Goal: Task Accomplishment & Management: Use online tool/utility

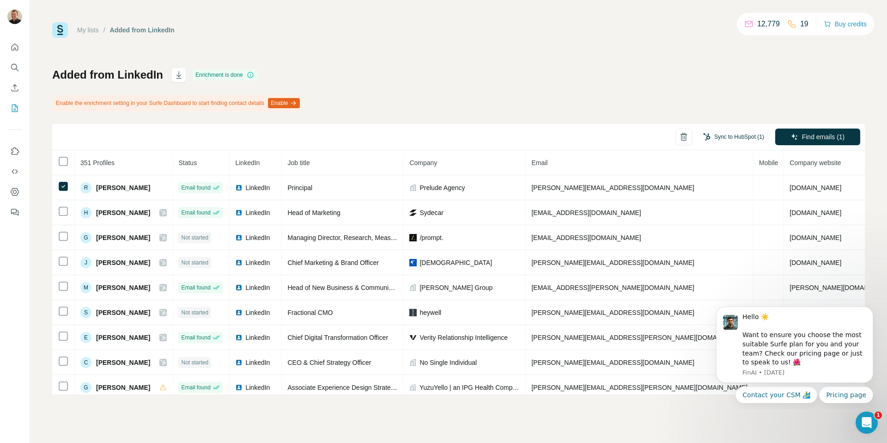
click at [710, 133] on button "Sync to HubSpot (1)" at bounding box center [734, 137] width 74 height 14
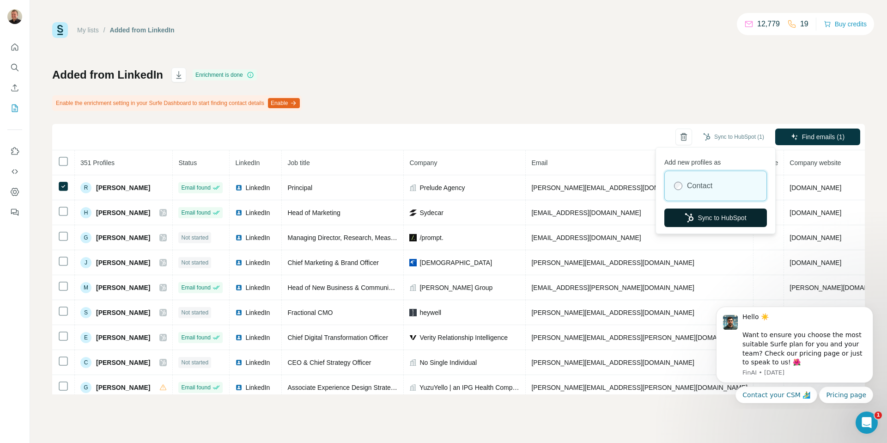
click at [716, 218] on button "Sync to HubSpot" at bounding box center [716, 217] width 103 height 18
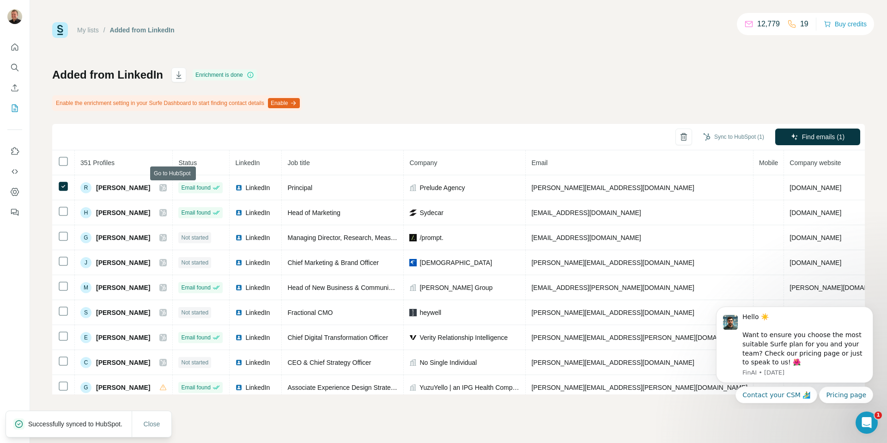
click at [166, 189] on icon at bounding box center [163, 187] width 6 height 7
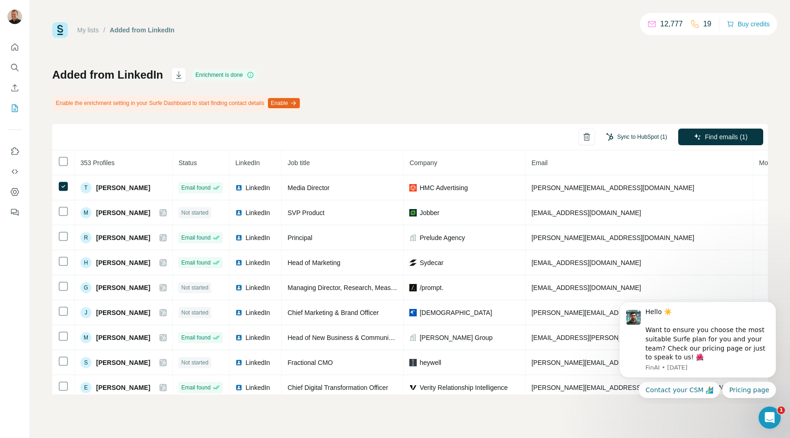
click at [652, 132] on button "Sync to HubSpot (1)" at bounding box center [637, 137] width 74 height 14
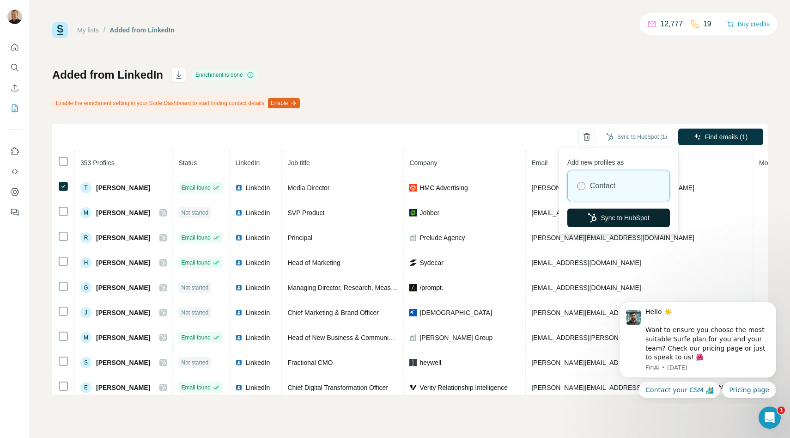
click at [617, 218] on button "Sync to HubSpot" at bounding box center [619, 217] width 103 height 18
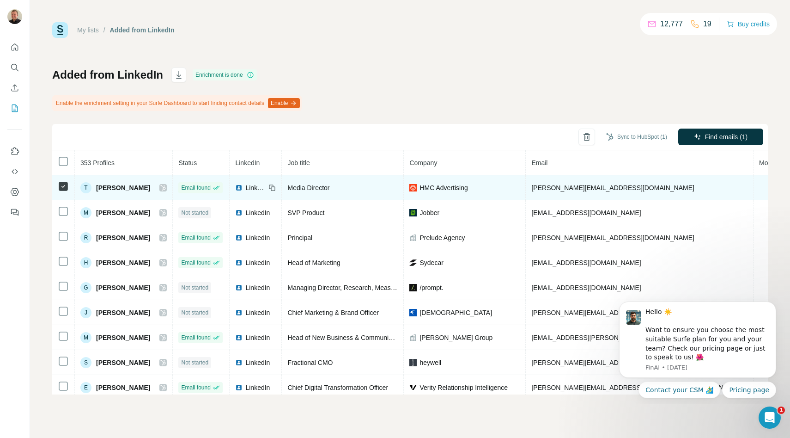
click at [166, 188] on icon at bounding box center [163, 187] width 6 height 7
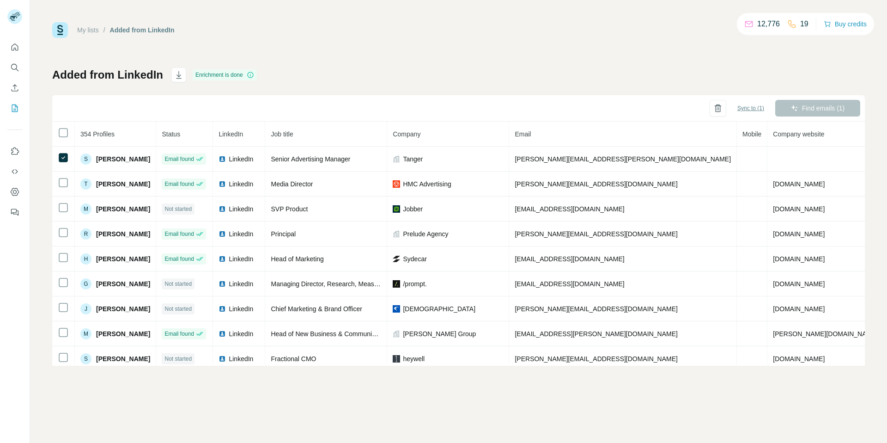
click at [745, 110] on span "Sync to (1)" at bounding box center [751, 108] width 27 height 8
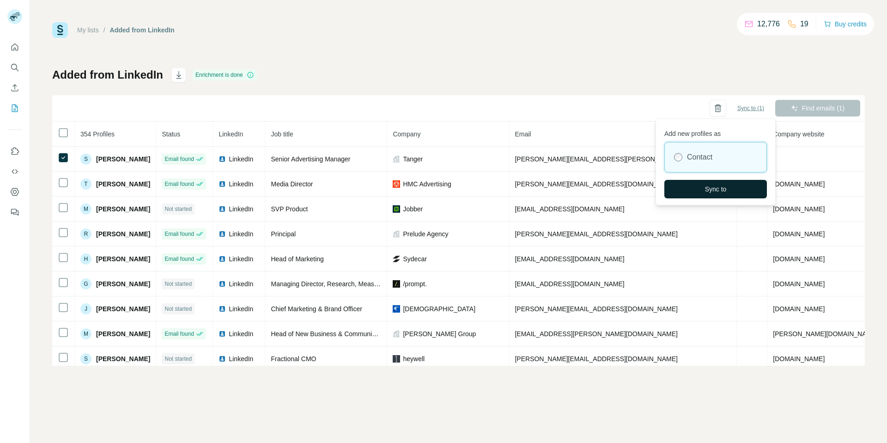
click at [708, 183] on button "Sync to" at bounding box center [716, 189] width 103 height 18
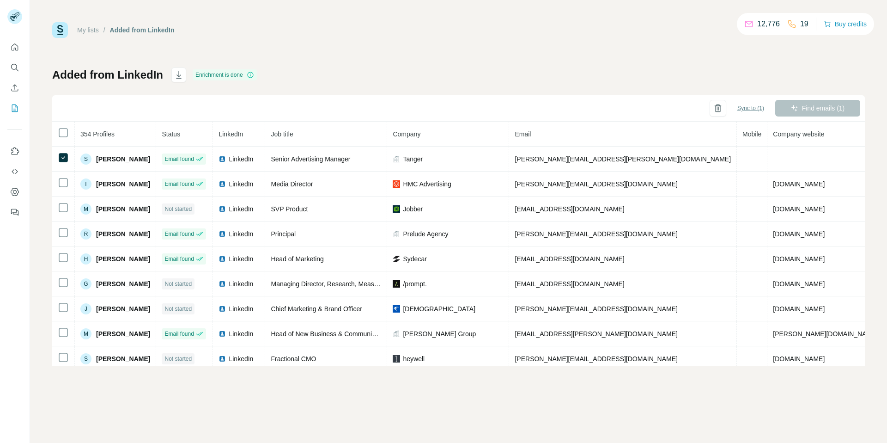
click at [746, 108] on span "Sync to (1)" at bounding box center [751, 108] width 27 height 8
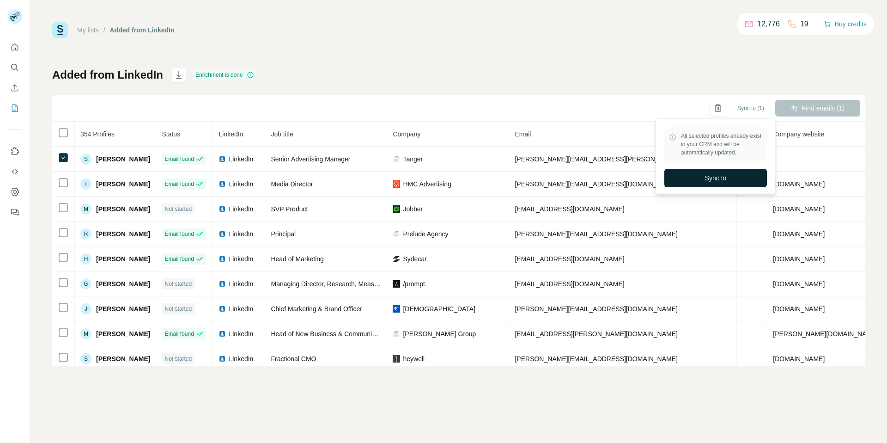
click at [721, 177] on span "Sync to" at bounding box center [716, 177] width 22 height 9
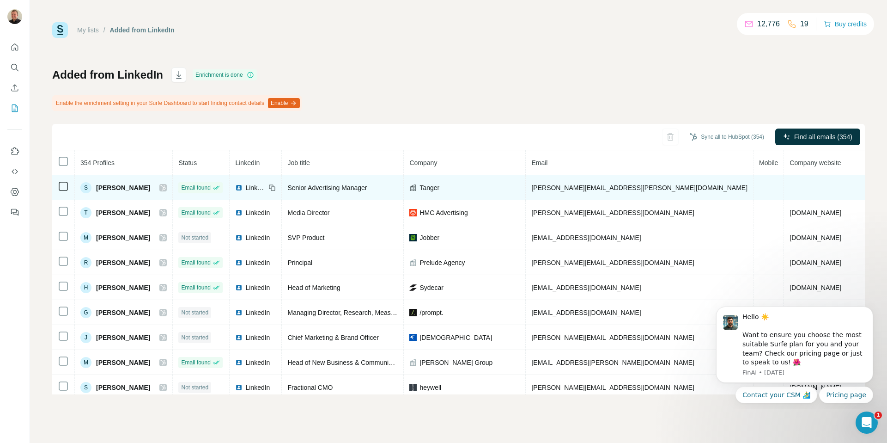
click at [166, 186] on icon at bounding box center [163, 187] width 6 height 7
